Goal: Task Accomplishment & Management: Manage account settings

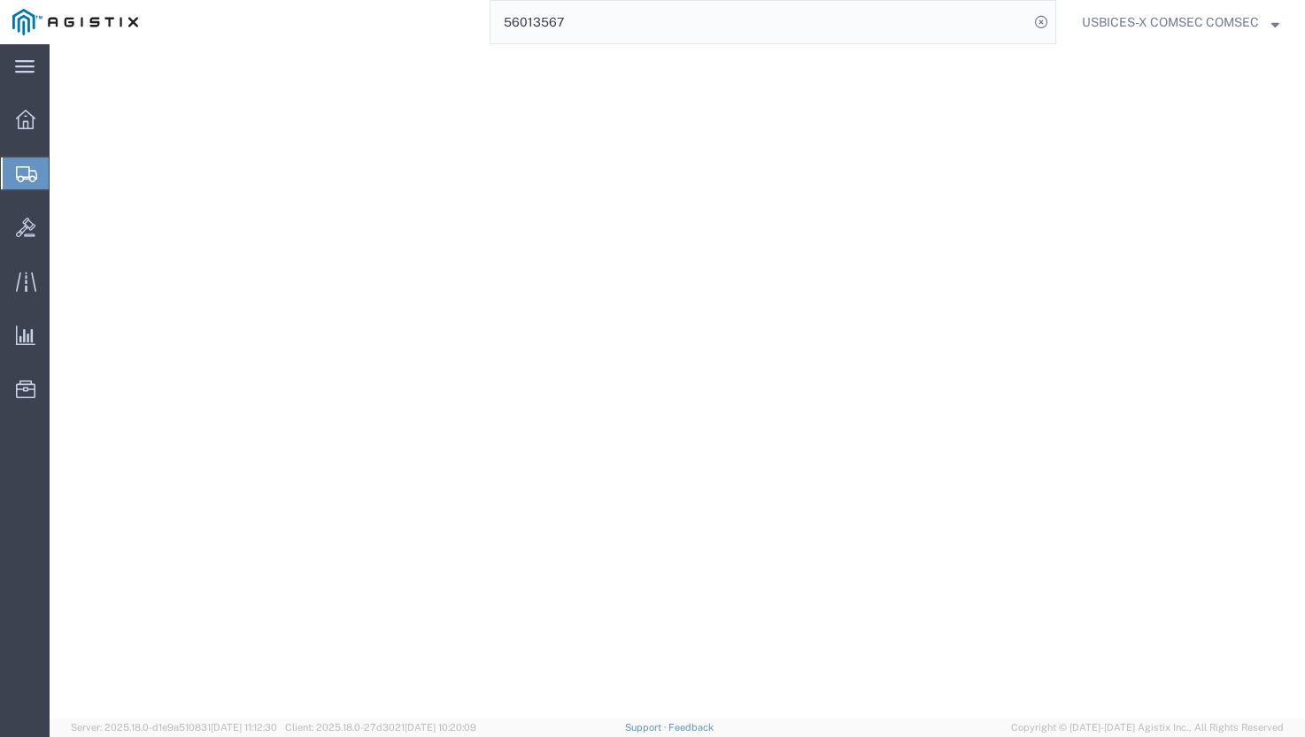
select select "YRPK"
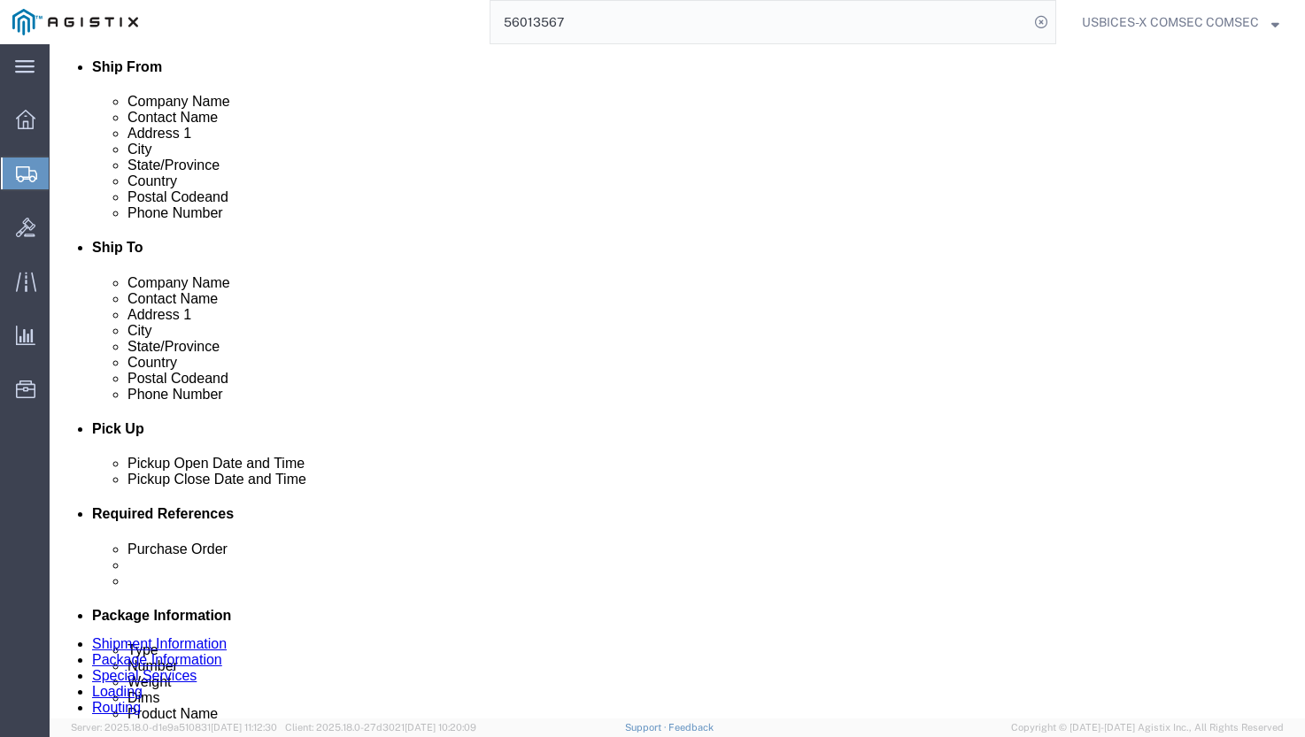
scroll to position [443, 0]
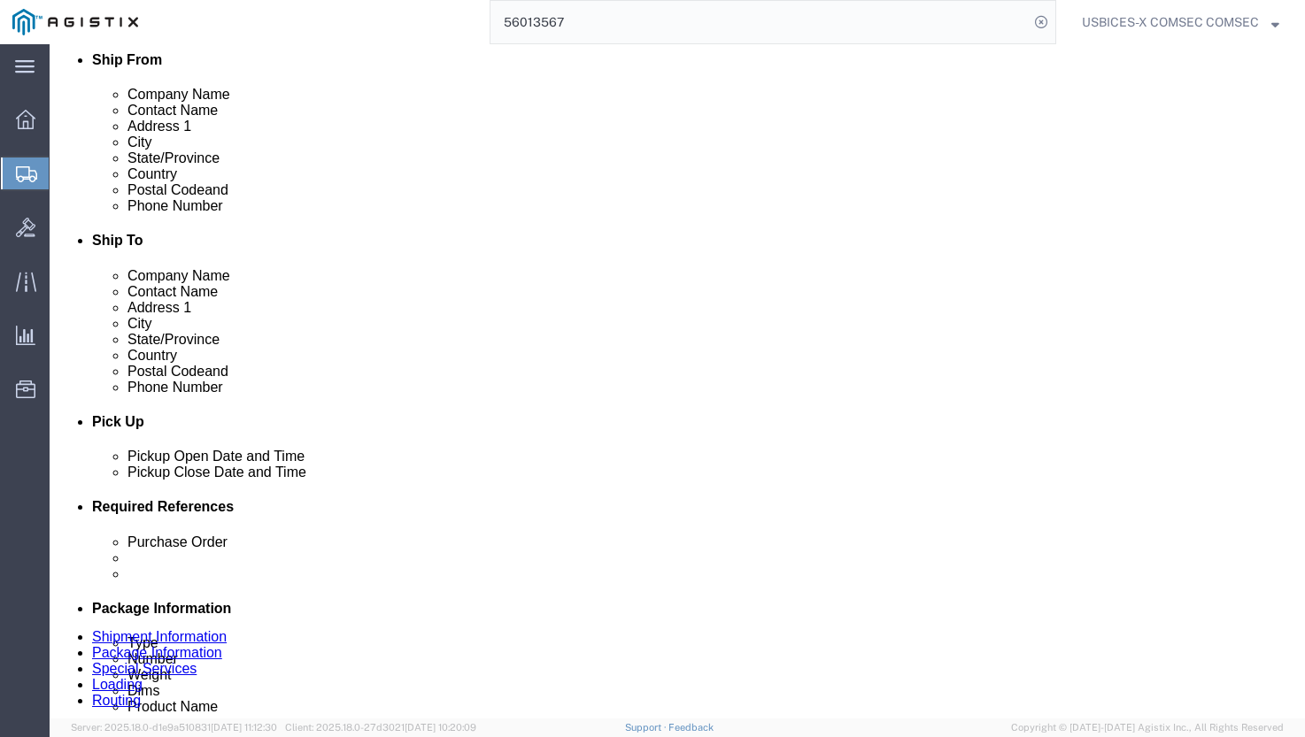
click button "Save"
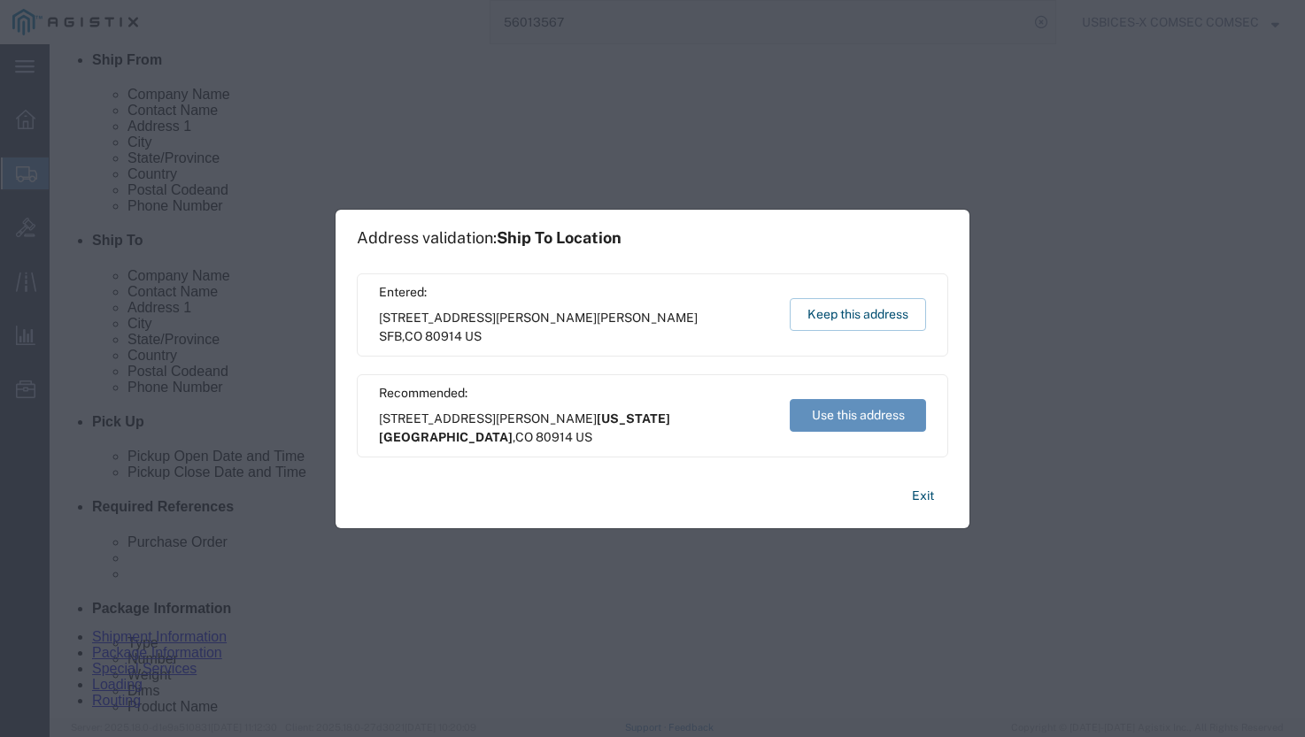
click at [837, 412] on button "Use this address" at bounding box center [858, 415] width 136 height 33
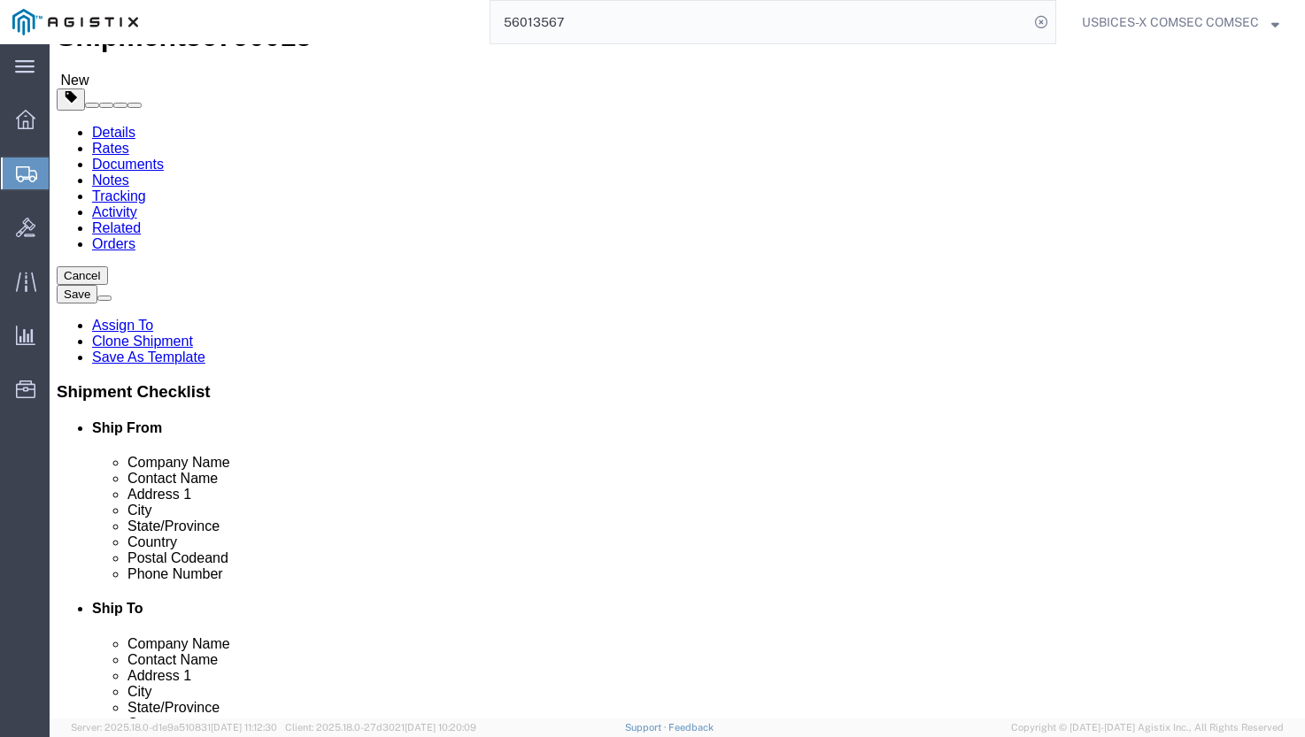
scroll to position [0, 0]
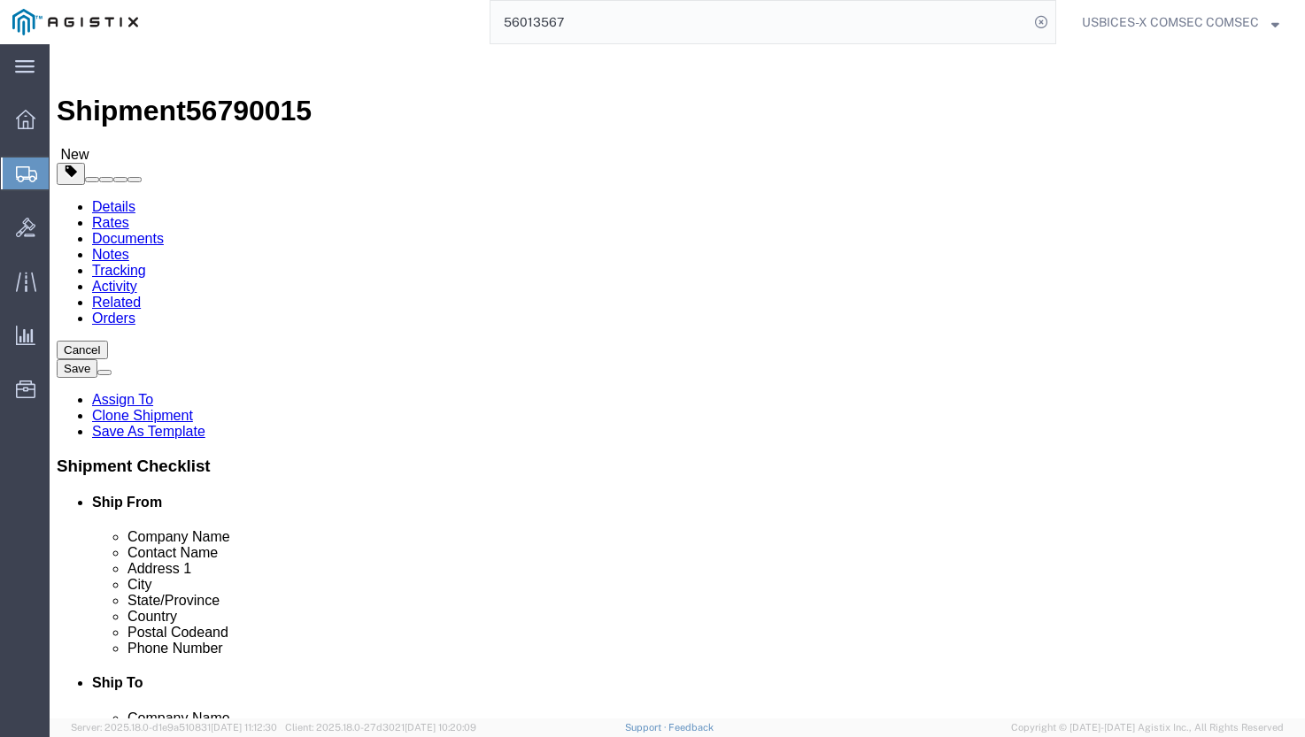
click button "Rate Shipment"
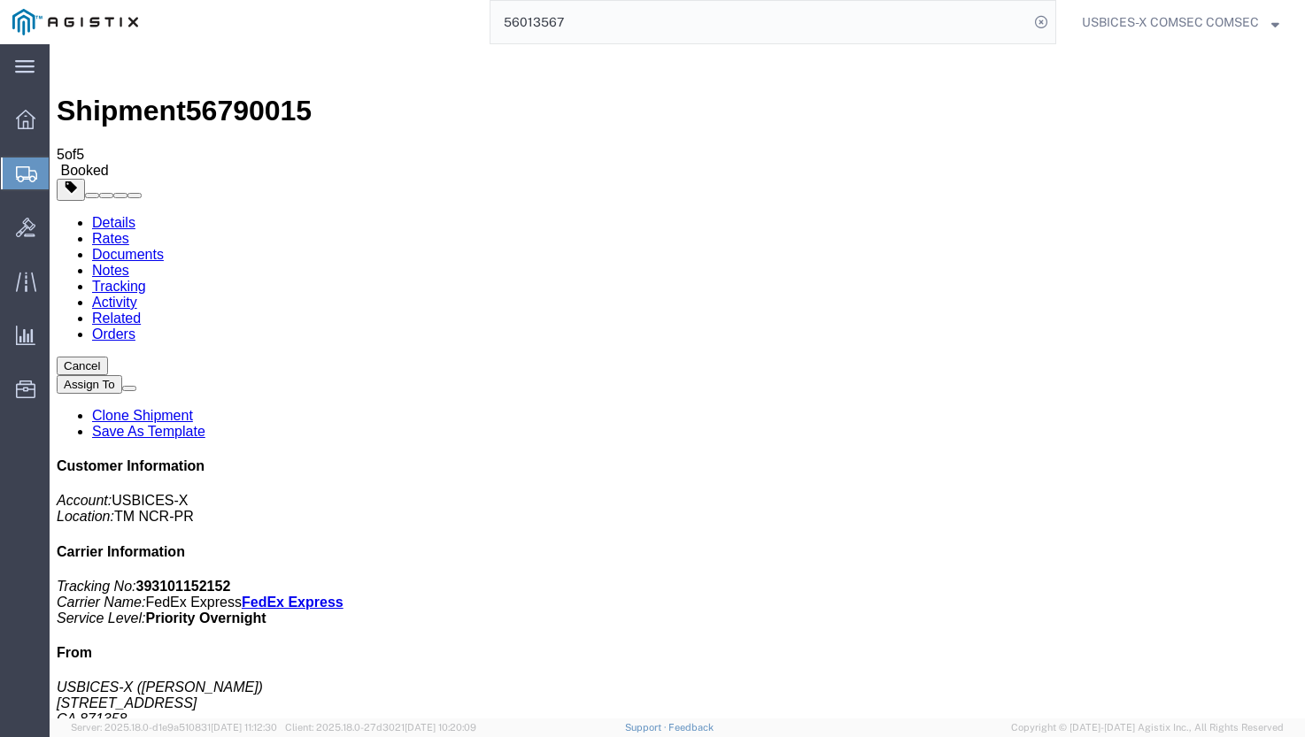
click at [240, 95] on span "56790015" at bounding box center [249, 111] width 126 height 32
click at [239, 95] on span "56790015" at bounding box center [249, 111] width 126 height 32
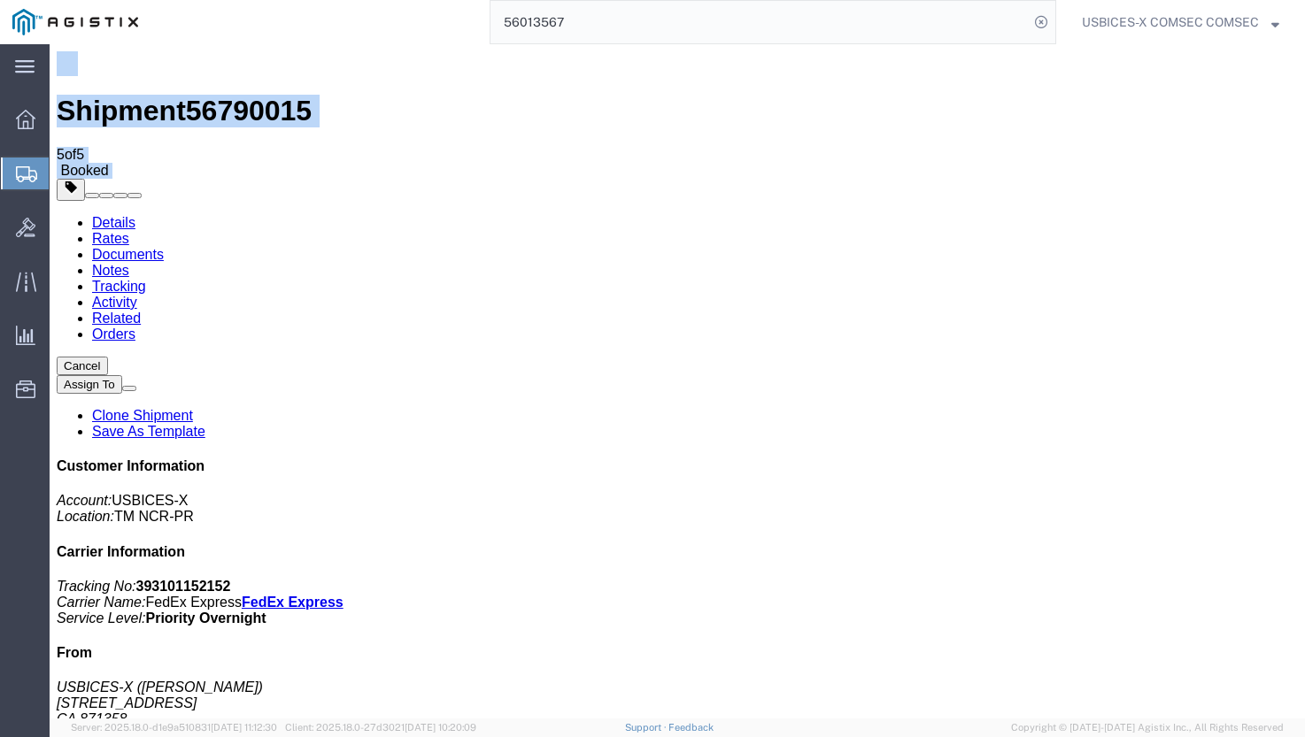
click at [239, 95] on span "56790015" at bounding box center [249, 111] width 126 height 32
checkbox input "true"
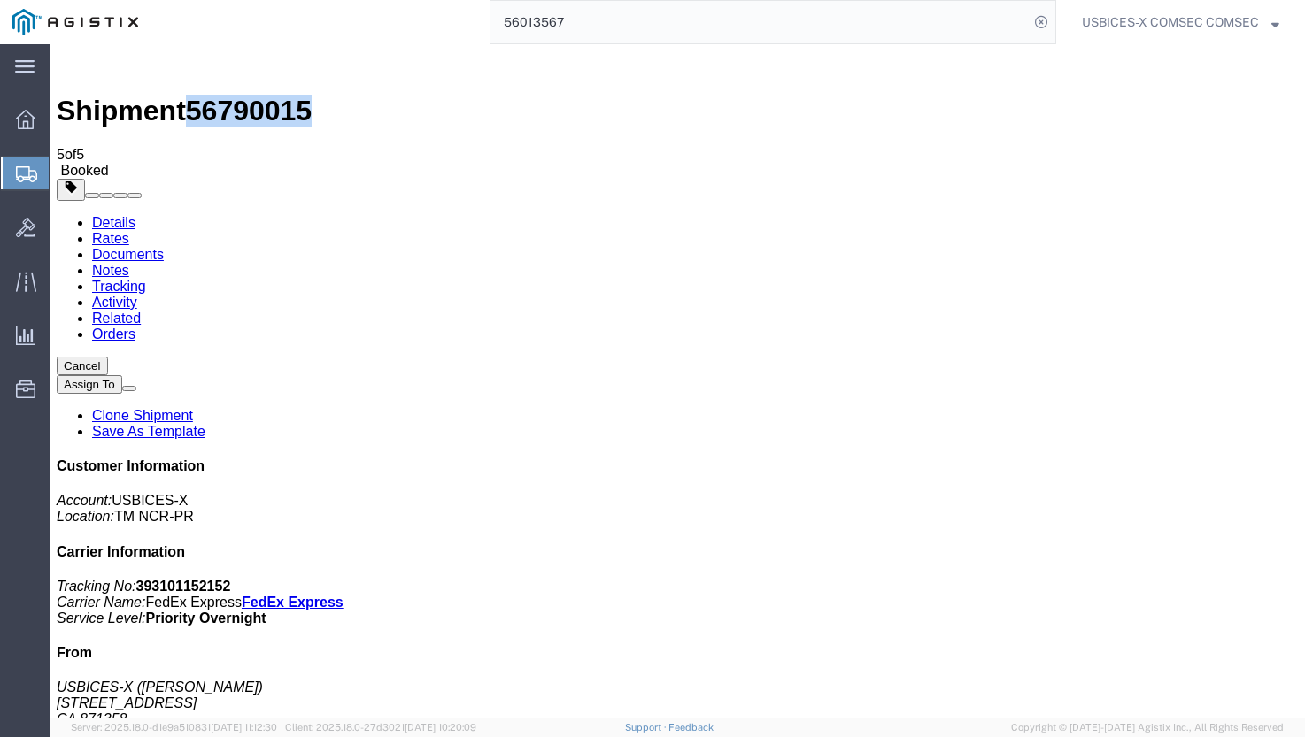
click at [129, 231] on link "Rates" at bounding box center [110, 238] width 37 height 15
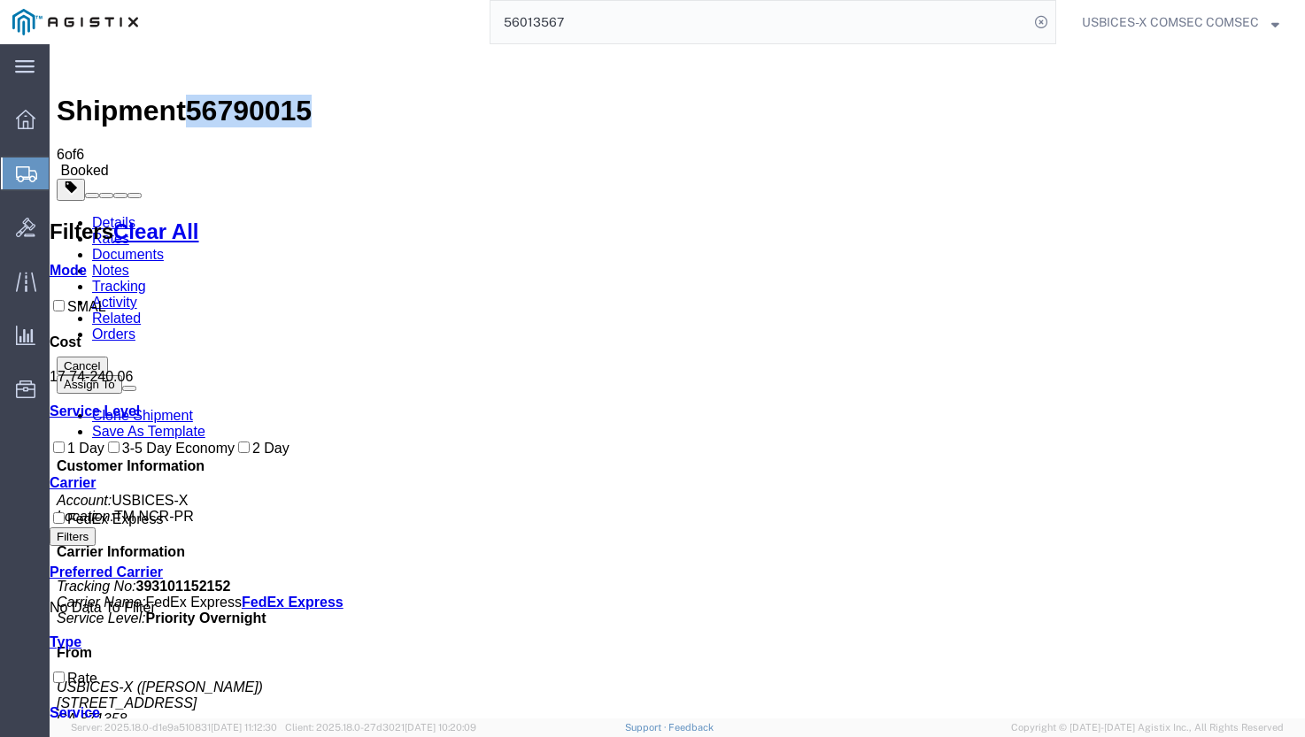
click at [164, 247] on link "Documents" at bounding box center [128, 254] width 72 height 15
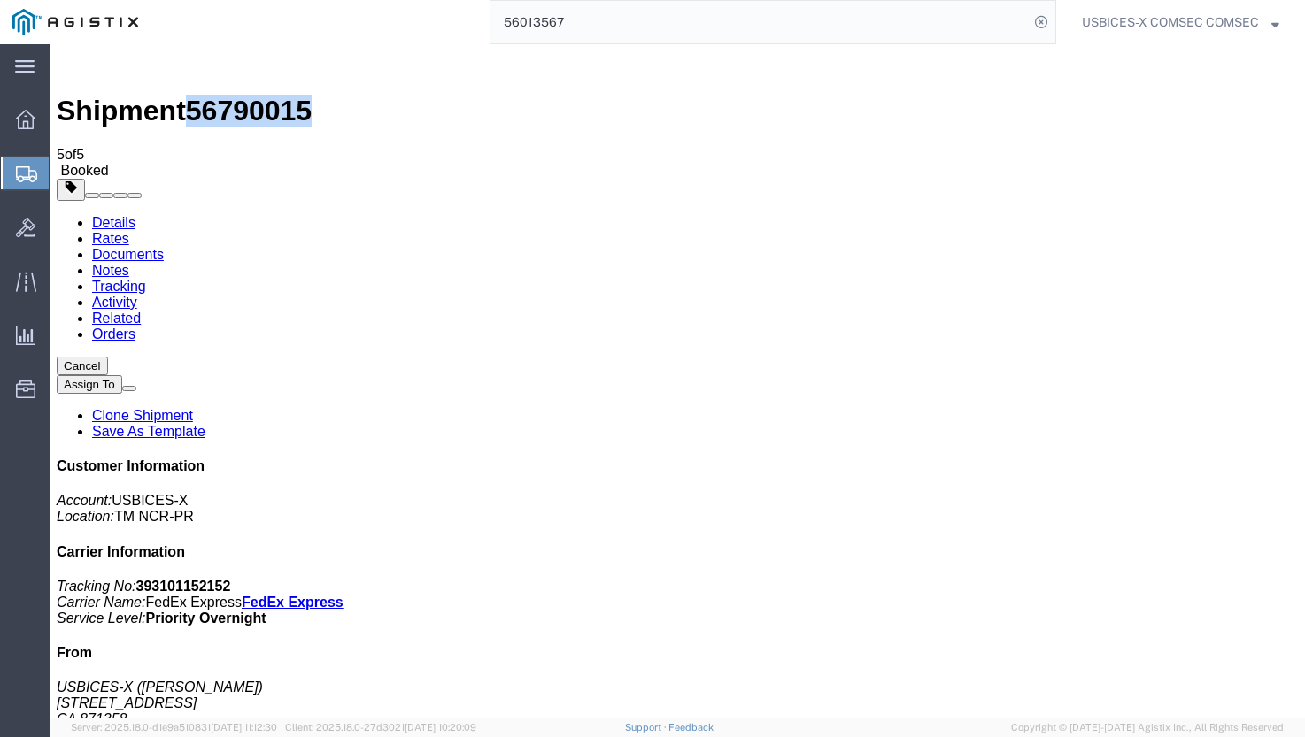
checkbox input "true"
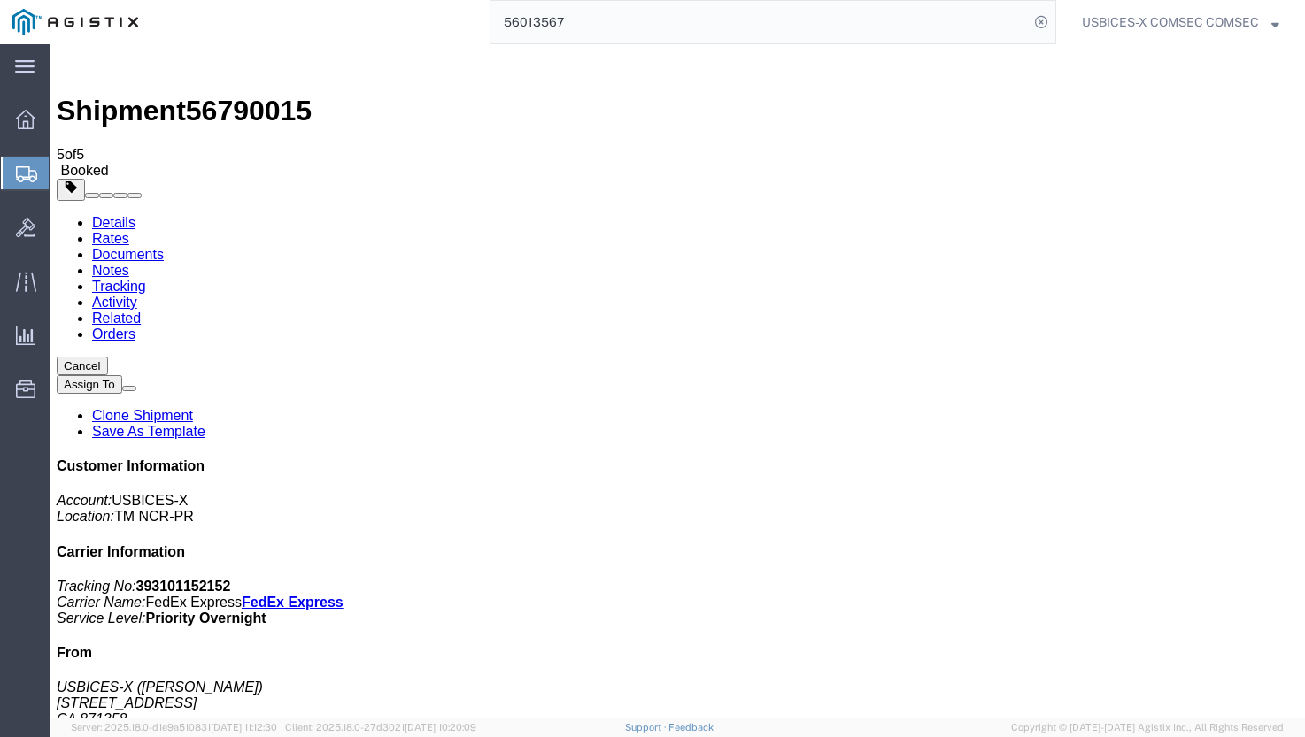
copy td "393101152152"
copy td "393101152943"
